Goal: Task Accomplishment & Management: Manage account settings

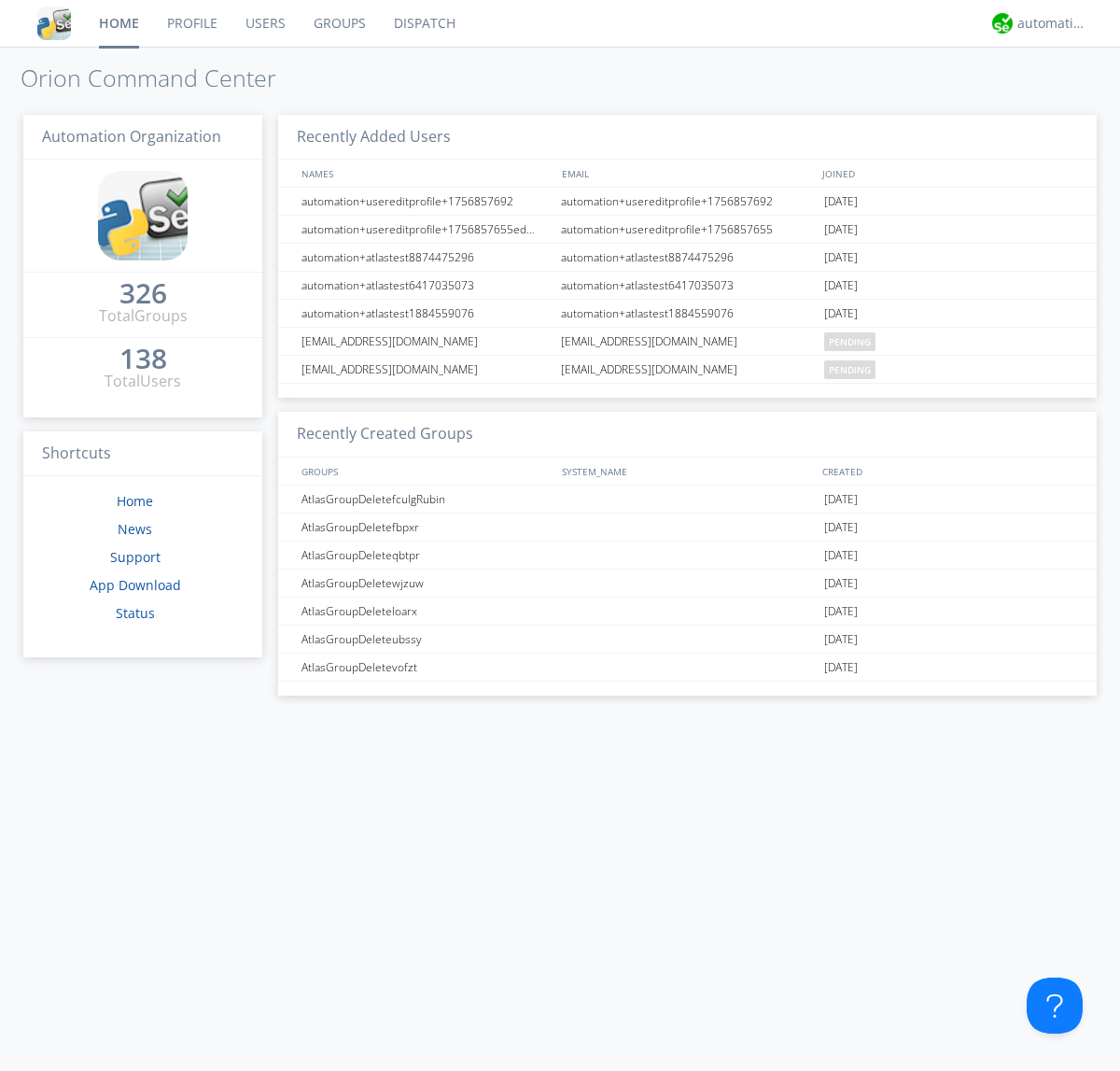
click at [264, 24] on link "Users" at bounding box center [265, 23] width 68 height 46
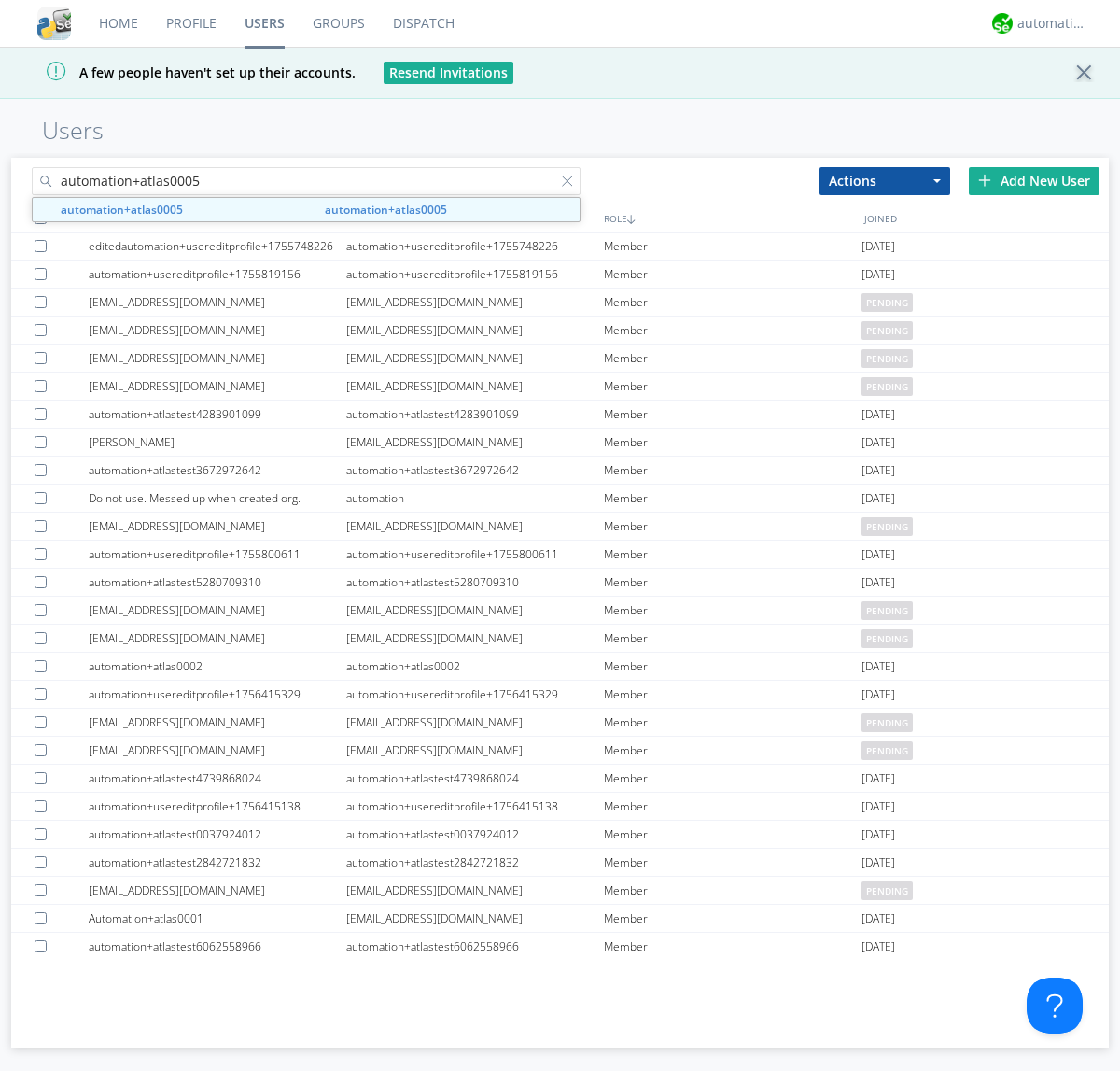
type input "automation+atlas0005"
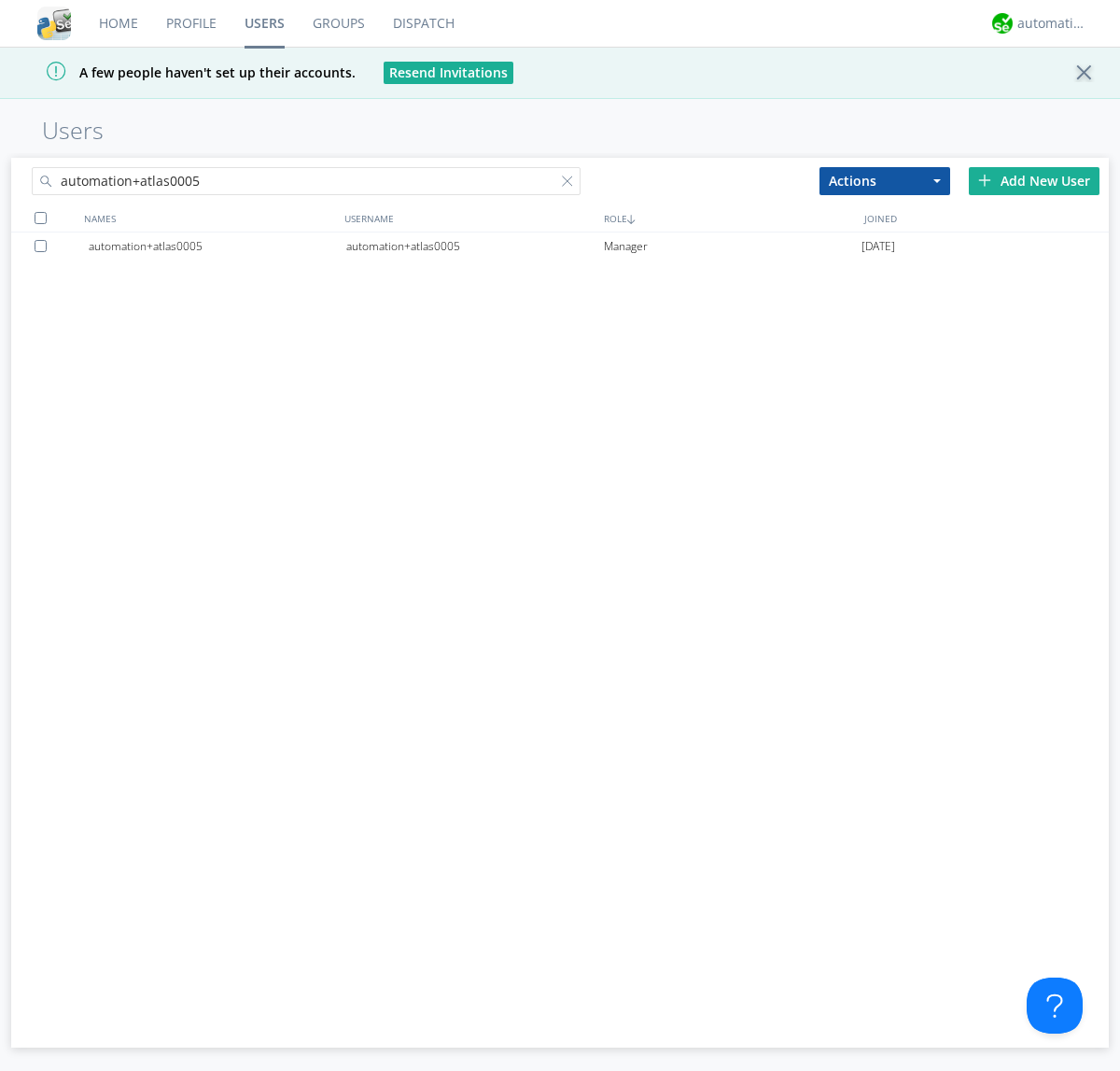
click at [475, 246] on div "automation+atlas0005" at bounding box center [475, 247] width 258 height 28
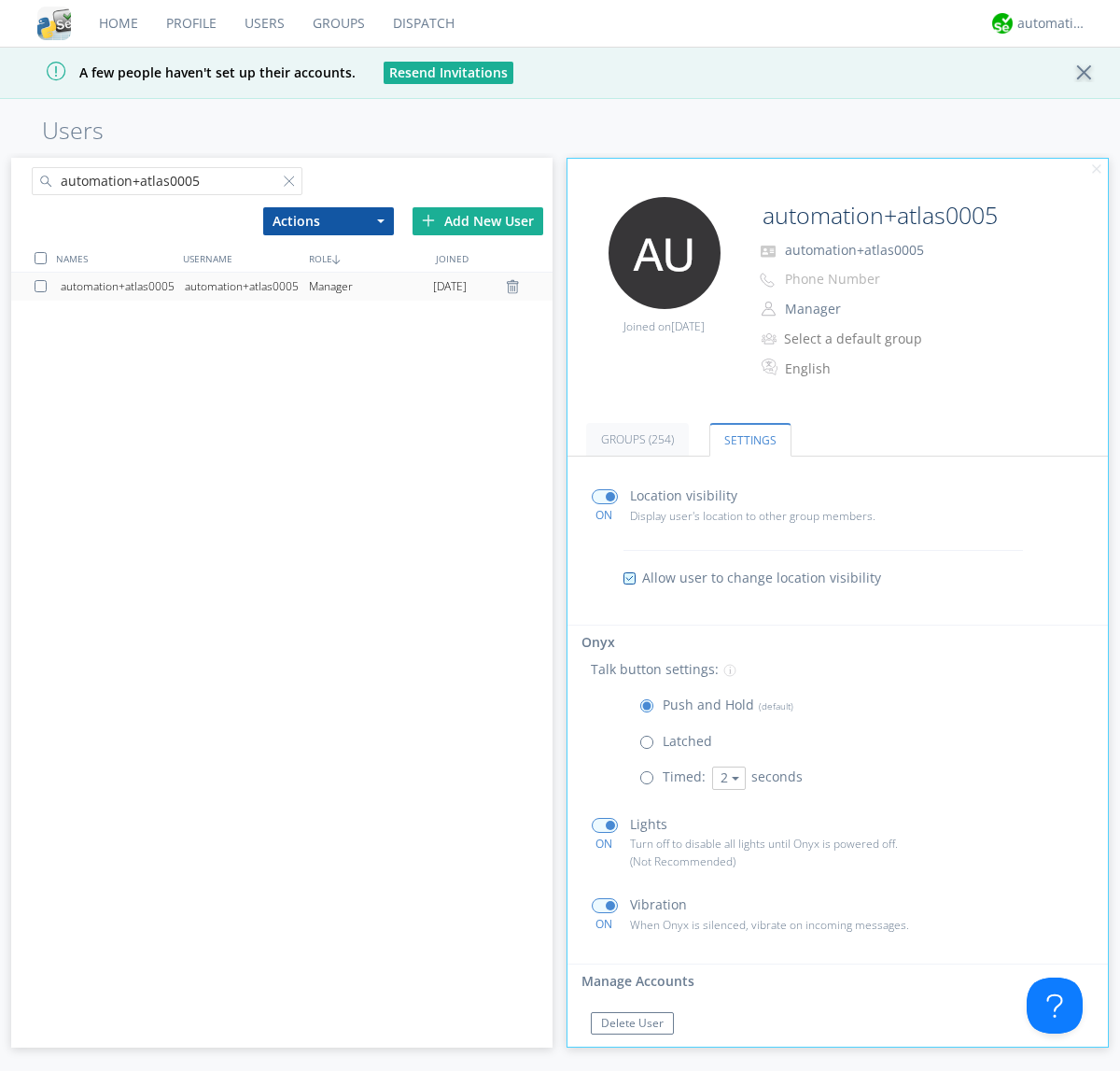
click at [650, 782] on span at bounding box center [651, 782] width 24 height 24
click at [0, 0] on input "radio" at bounding box center [0, 0] width 0 height 0
click at [726, 778] on button "2" at bounding box center [729, 779] width 34 height 24
click at [726, 876] on link "5" at bounding box center [729, 877] width 32 height 25
click at [726, 778] on button "5" at bounding box center [729, 779] width 34 height 24
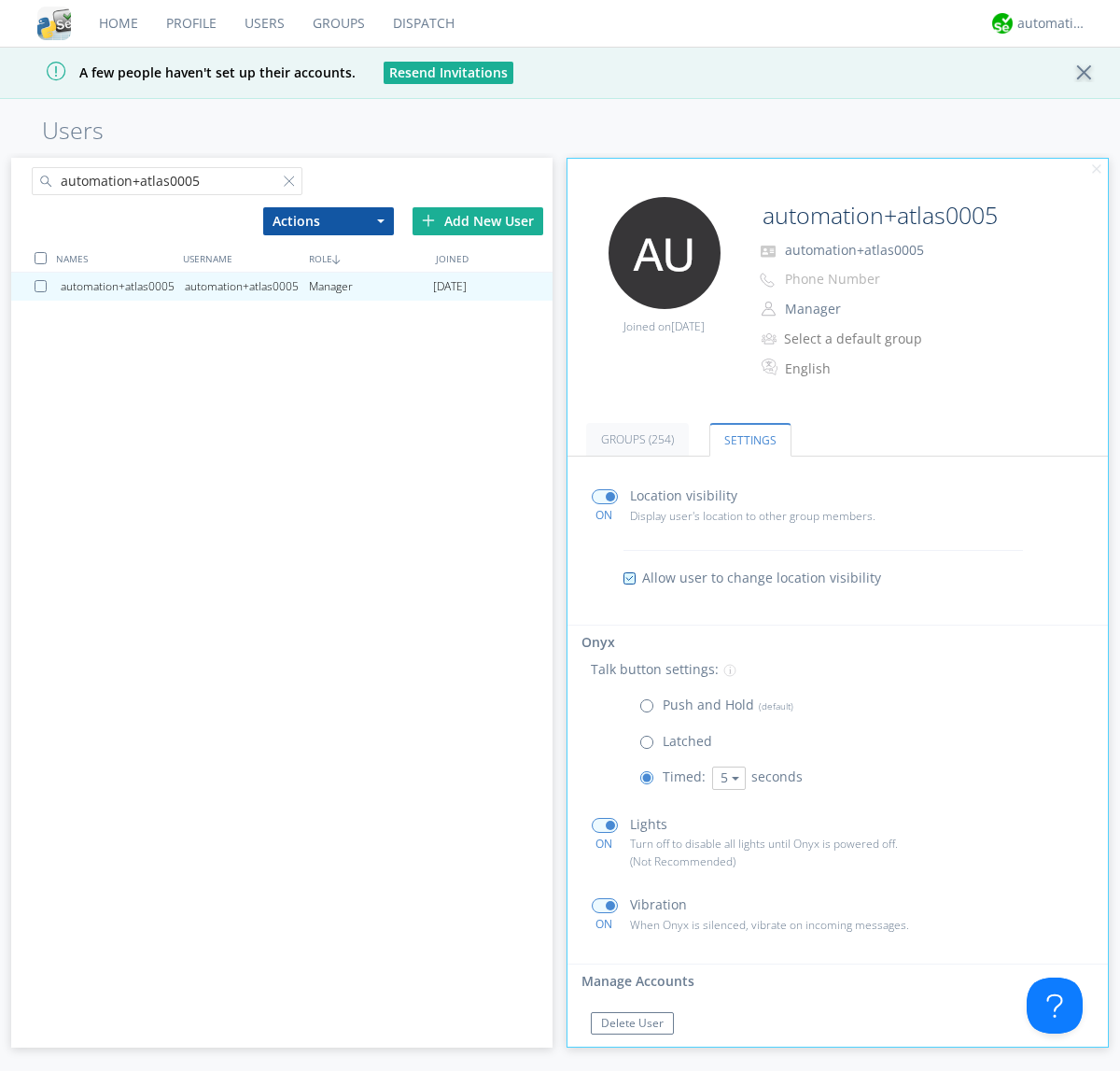
click at [0, 0] on link "3" at bounding box center [0, 0] width 0 height 0
click at [650, 710] on span at bounding box center [651, 711] width 24 height 24
click at [0, 0] on input "radio" at bounding box center [0, 0] width 0 height 0
